Goal: Task Accomplishment & Management: Manage account settings

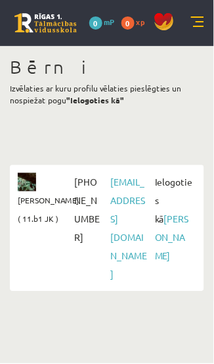
click at [101, 103] on b ""Ielogoties kā"" at bounding box center [95, 100] width 58 height 11
click at [99, 103] on b ""Ielogoties kā"" at bounding box center [95, 100] width 58 height 11
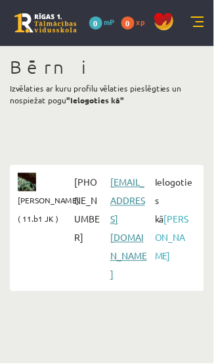
click at [132, 215] on link "martacekula58@gmail.com" at bounding box center [128, 228] width 37 height 104
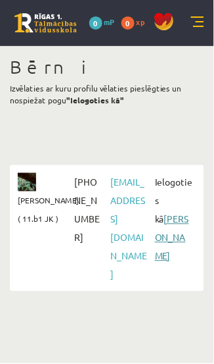
click at [180, 233] on link "[PERSON_NAME]" at bounding box center [172, 237] width 34 height 49
click at [135, 23] on link "0 xp" at bounding box center [137, 21] width 30 height 11
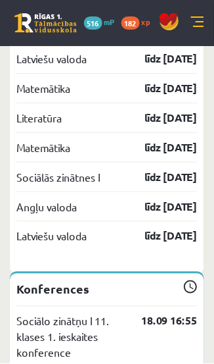
scroll to position [2028, 0]
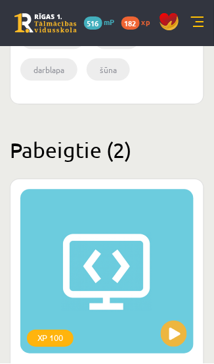
scroll to position [1339, 0]
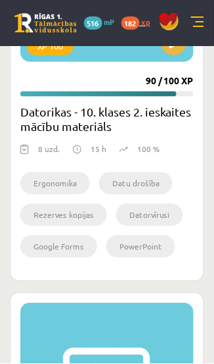
click at [141, 22] on link "182 xp" at bounding box center [140, 21] width 36 height 11
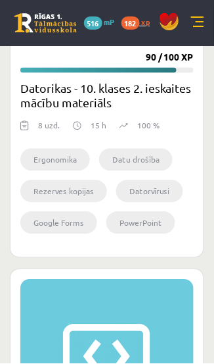
scroll to position [1367, 0]
